Goal: Task Accomplishment & Management: Use online tool/utility

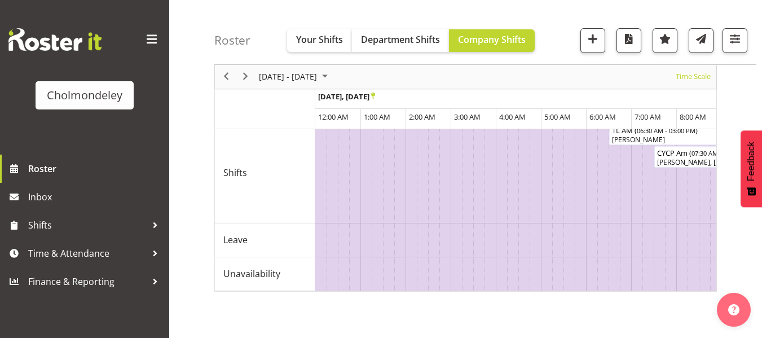
scroll to position [0, 2434]
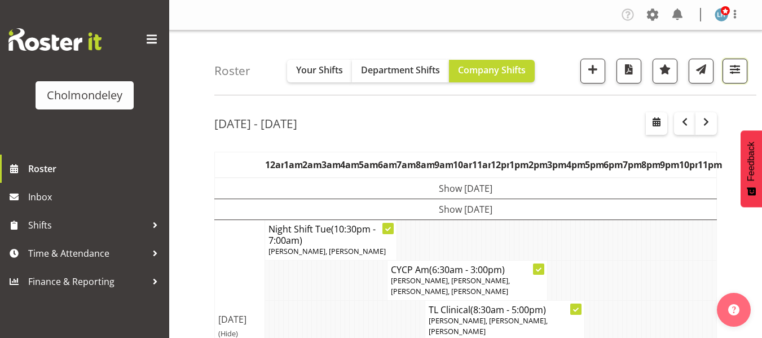
click at [741, 69] on span "button" at bounding box center [735, 69] width 15 height 15
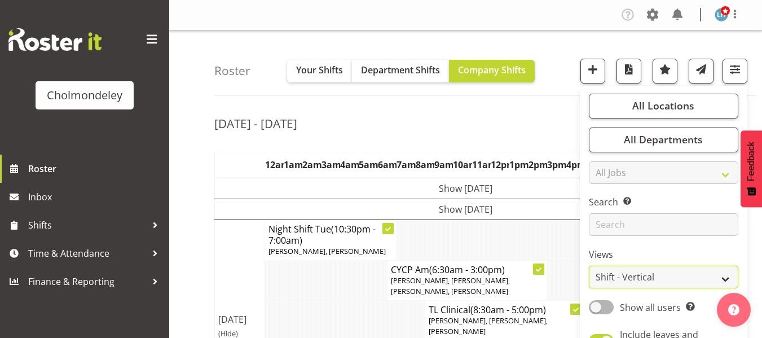
click at [643, 274] on select "Staff Role Shift - Horizontal Shift - Vertical Staff - Location" at bounding box center [664, 277] width 150 height 23
select select "shiftH"
click at [590, 266] on select "Staff Role Shift - Horizontal Shift - Vertical Staff - Location" at bounding box center [664, 277] width 150 height 23
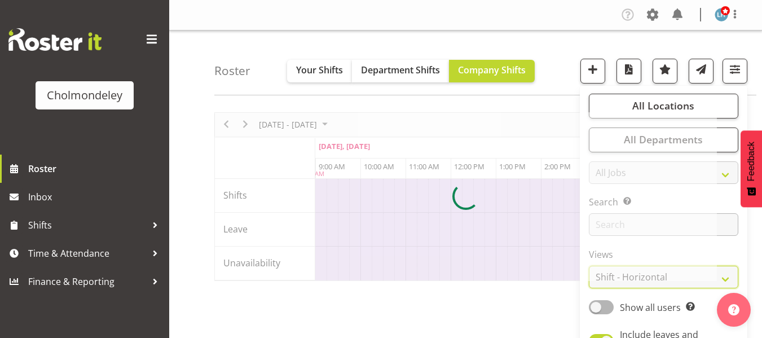
scroll to position [0, 2573]
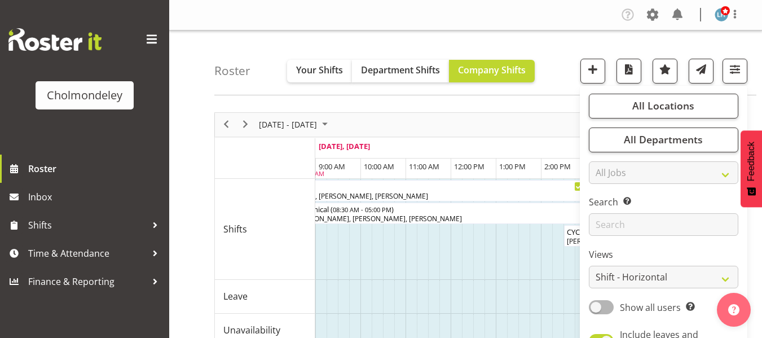
click at [204, 168] on div "Roster Your Shifts Department Shifts Company Shifts All Locations [GEOGRAPHIC_D…" at bounding box center [465, 292] width 593 height 525
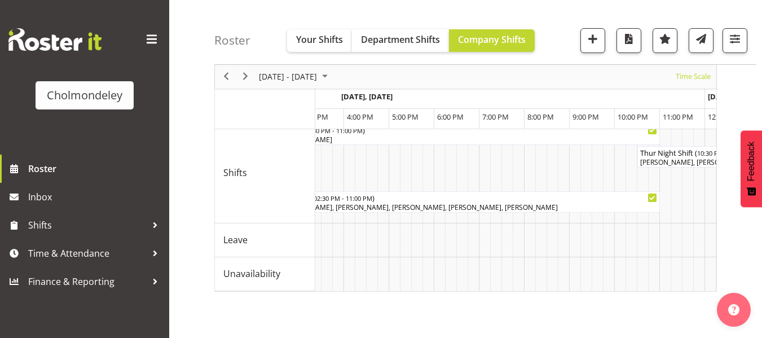
scroll to position [0, 4046]
